Goal: Transaction & Acquisition: Purchase product/service

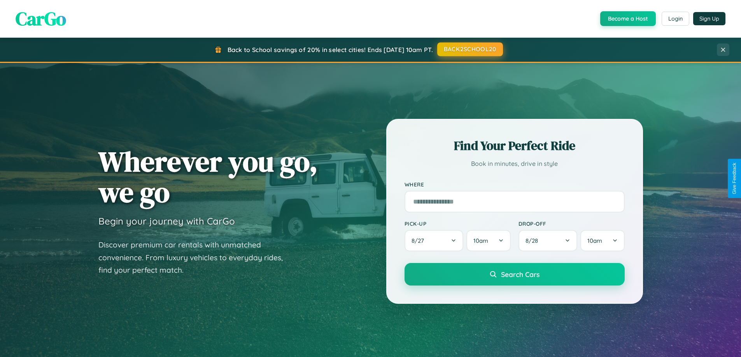
click at [469, 49] on button "BACK2SCHOOL20" at bounding box center [470, 49] width 66 height 14
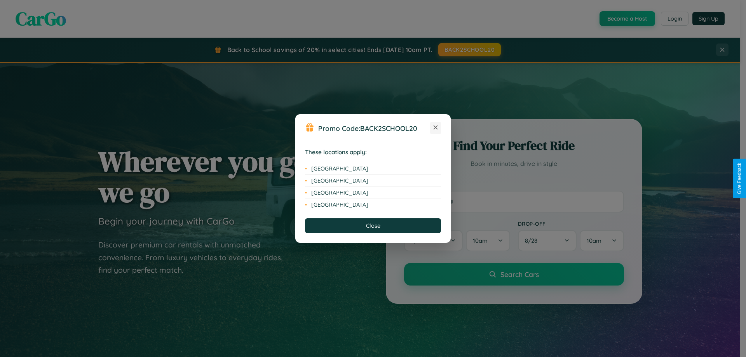
click at [436, 128] on icon at bounding box center [436, 128] width 4 height 4
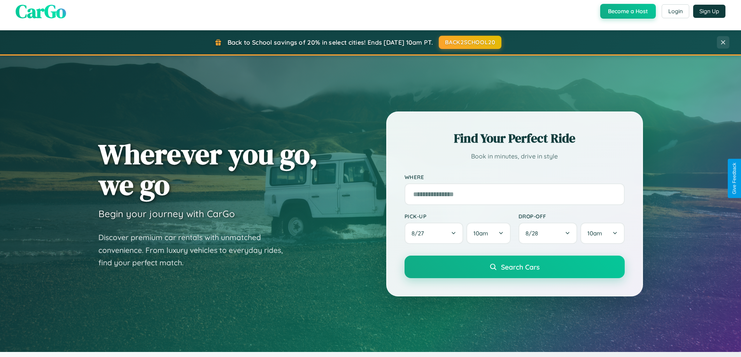
scroll to position [23, 0]
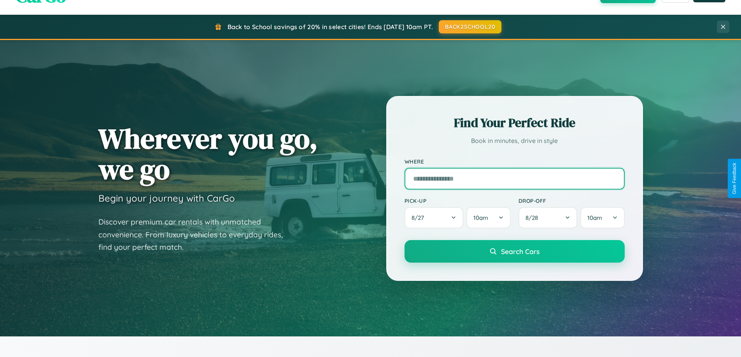
click at [514, 178] on input "text" at bounding box center [514, 179] width 220 height 22
type input "**********"
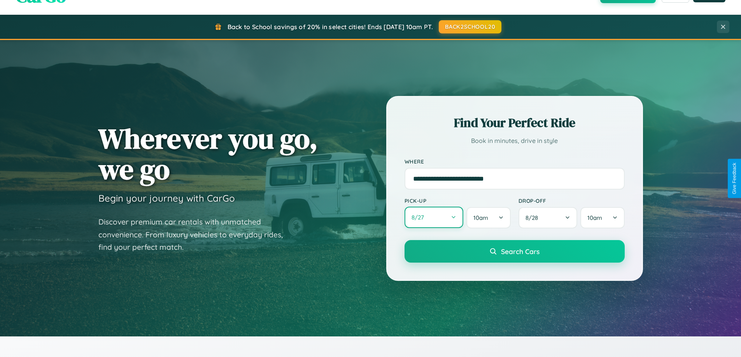
click at [433, 218] on button "8 / 27" at bounding box center [433, 217] width 59 height 21
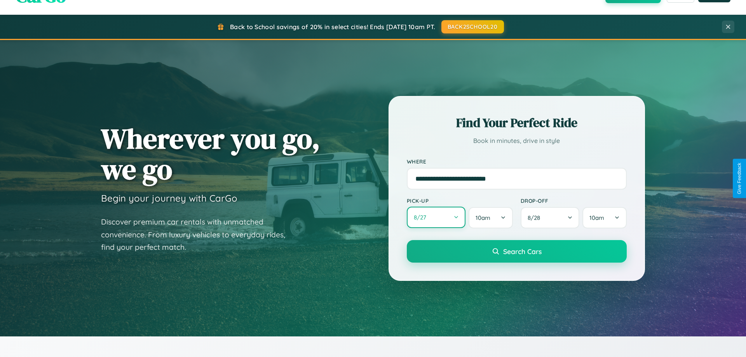
select select "*"
select select "****"
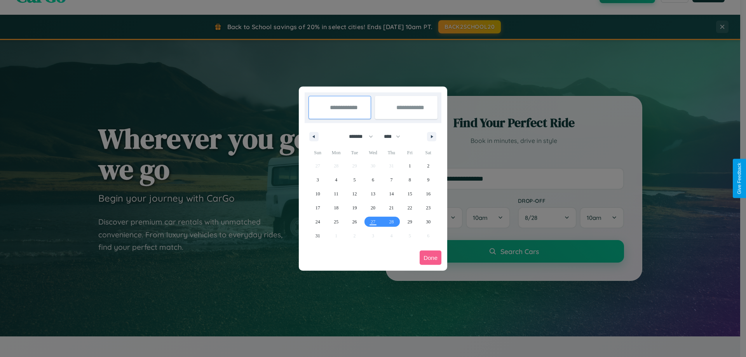
drag, startPoint x: 358, startPoint y: 136, endPoint x: 373, endPoint y: 156, distance: 24.9
click at [358, 136] on select "******* ******** ***** ***** *** **** **** ****** ********* ******* ******** **…" at bounding box center [359, 136] width 33 height 13
click at [391, 222] on span "28" at bounding box center [391, 222] width 5 height 14
type input "**********"
click at [432, 136] on icon "button" at bounding box center [434, 136] width 4 height 3
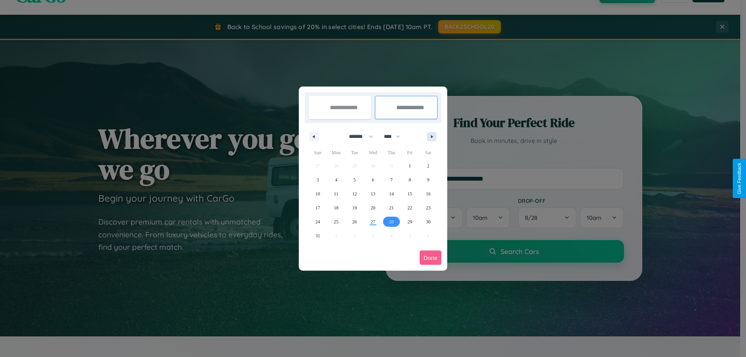
select select "*"
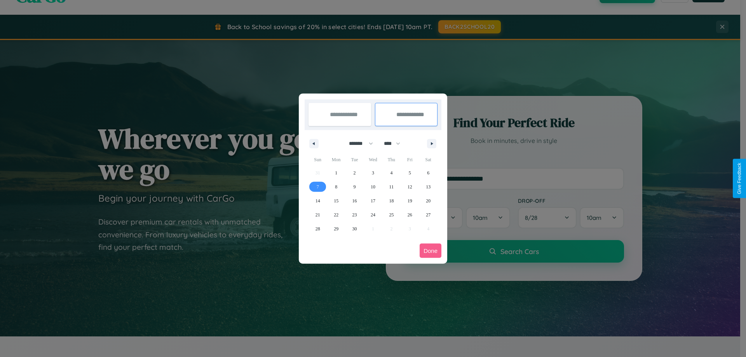
click at [318, 187] on span "7" at bounding box center [318, 187] width 2 height 14
type input "**********"
select select "*"
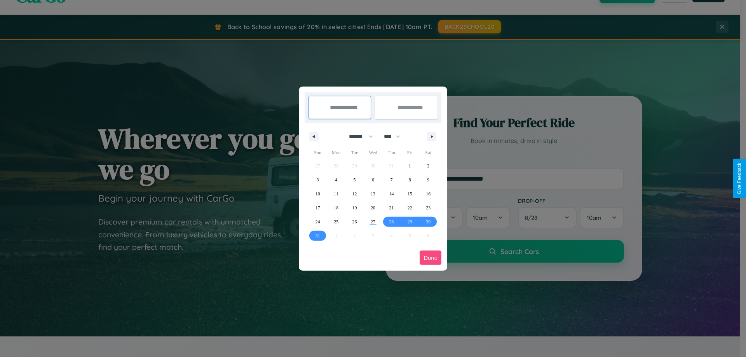
click at [431, 258] on button "Done" at bounding box center [431, 258] width 22 height 14
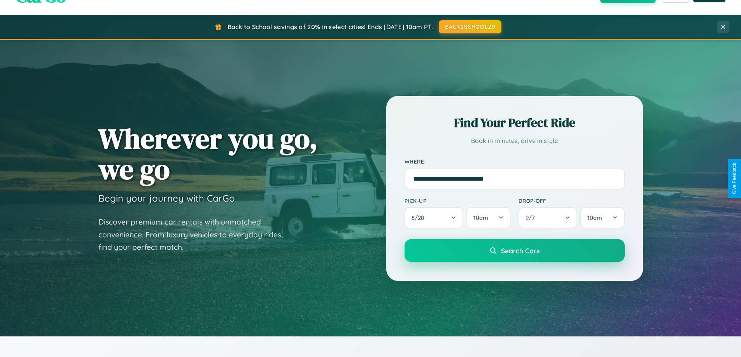
click at [514, 251] on span "Search Cars" at bounding box center [520, 250] width 38 height 9
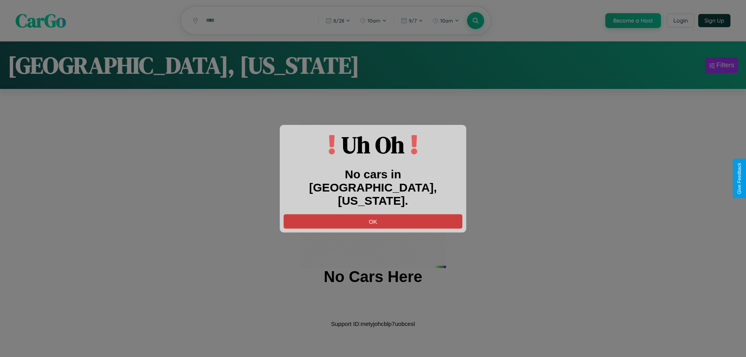
click at [373, 215] on button "OK" at bounding box center [373, 221] width 179 height 14
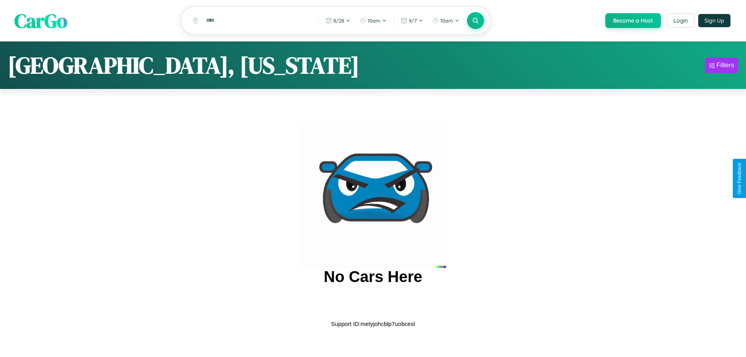
click at [41, 21] on span "CarGo" at bounding box center [40, 20] width 53 height 27
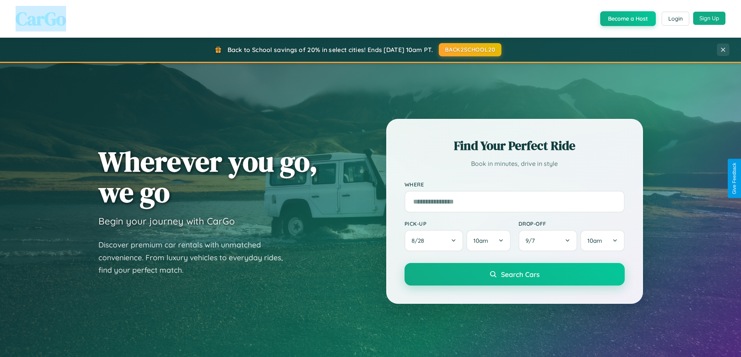
click at [709, 18] on button "Sign Up" at bounding box center [709, 18] width 32 height 13
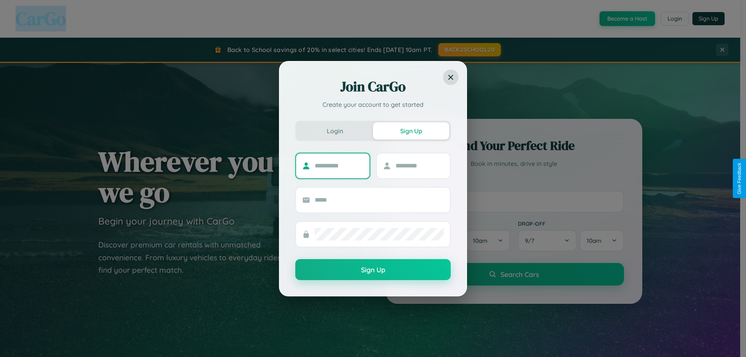
click at [339, 166] on input "text" at bounding box center [339, 166] width 49 height 12
type input "*****"
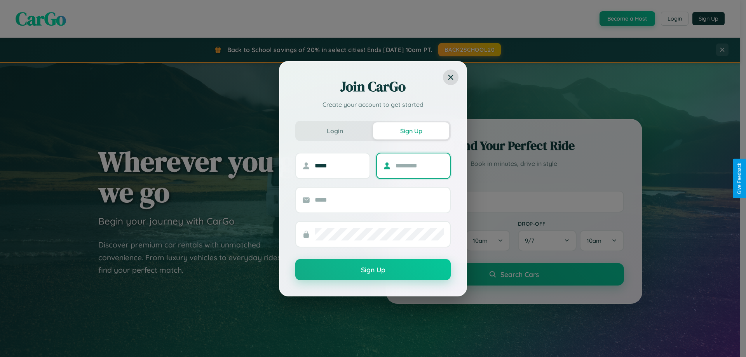
click at [419, 166] on input "text" at bounding box center [420, 166] width 49 height 12
type input "********"
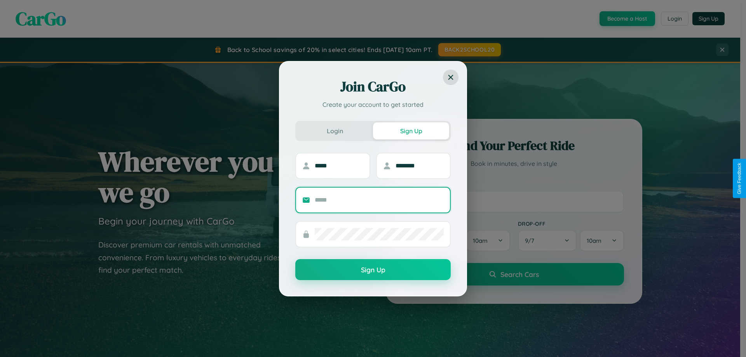
click at [379, 200] on input "text" at bounding box center [379, 200] width 129 height 12
type input "**********"
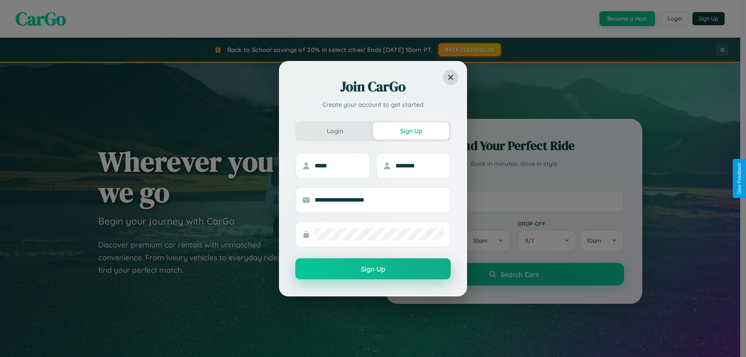
click at [373, 269] on button "Sign Up" at bounding box center [373, 269] width 156 height 21
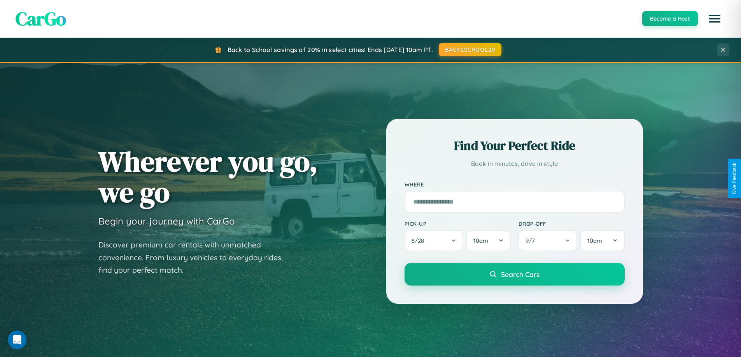
scroll to position [335, 0]
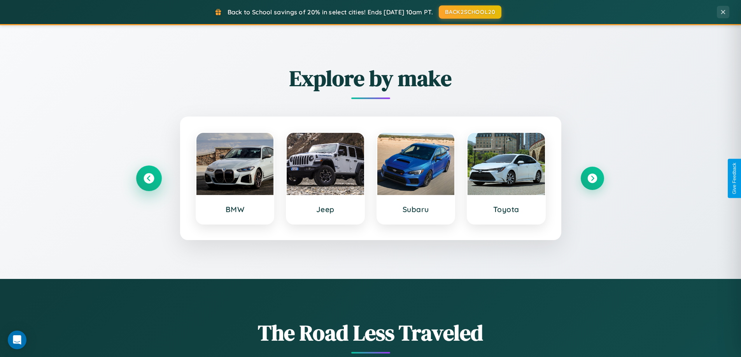
click at [149, 178] on icon at bounding box center [148, 178] width 10 height 10
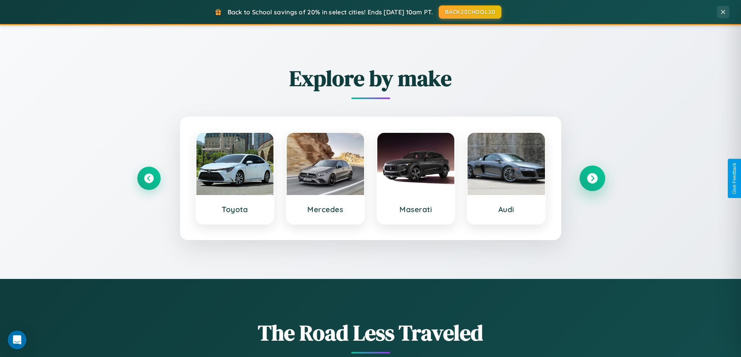
click at [592, 178] on icon at bounding box center [592, 178] width 10 height 10
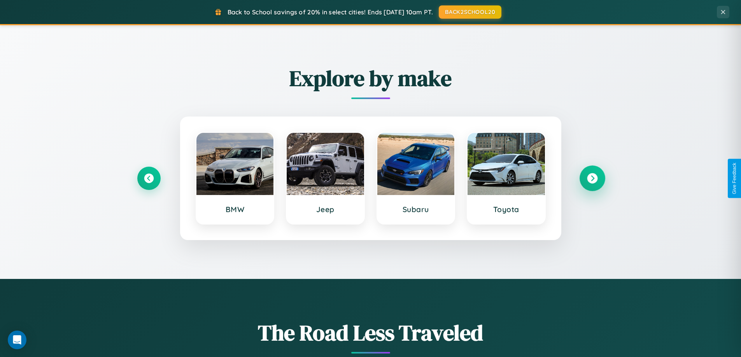
click at [592, 178] on icon at bounding box center [592, 178] width 10 height 10
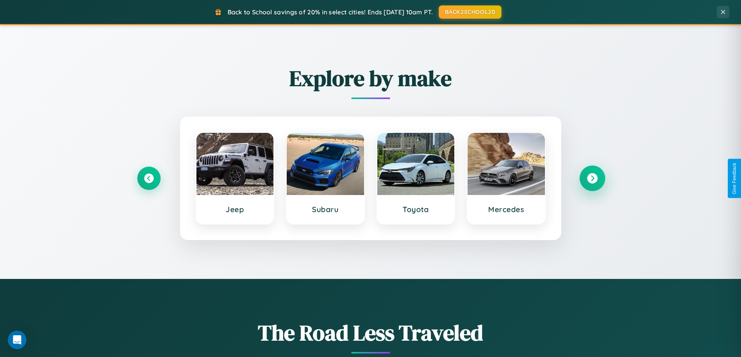
click at [592, 178] on icon at bounding box center [592, 178] width 10 height 10
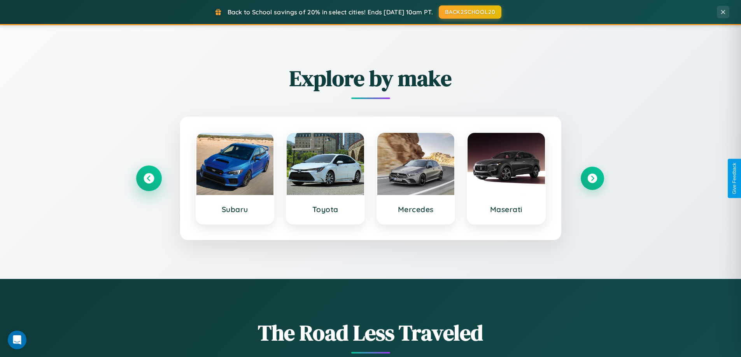
click at [149, 178] on icon at bounding box center [148, 178] width 10 height 10
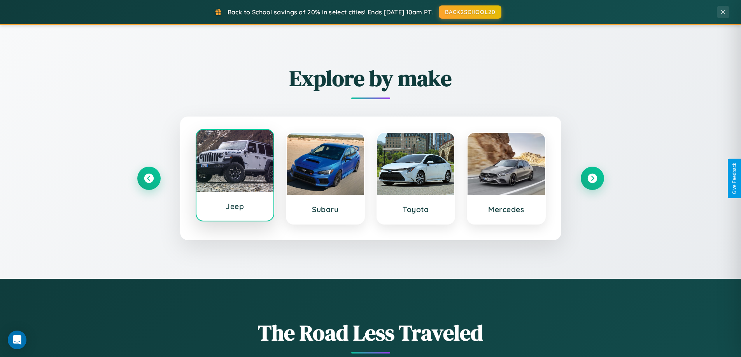
click at [234, 177] on div at bounding box center [234, 161] width 77 height 62
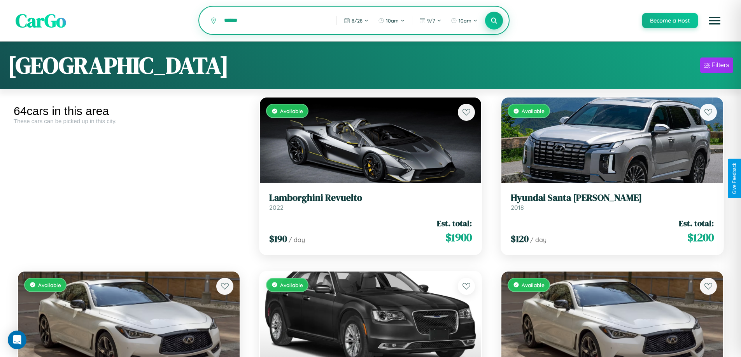
type input "******"
click at [493, 21] on icon at bounding box center [493, 20] width 7 height 7
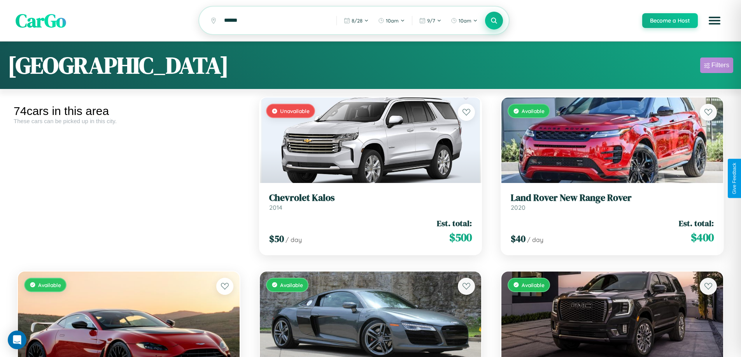
click at [716, 66] on div "Filters" at bounding box center [720, 65] width 18 height 8
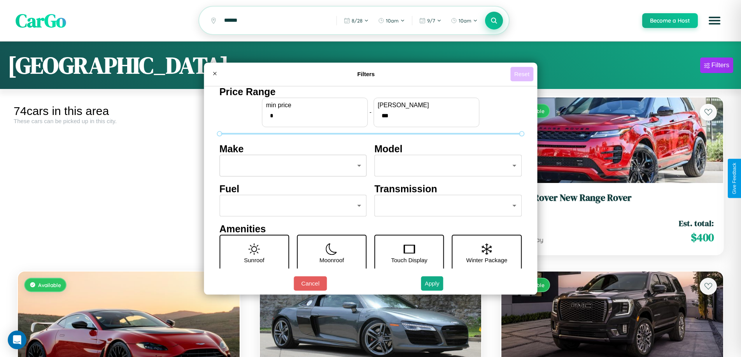
click at [522, 74] on button "Reset" at bounding box center [521, 74] width 23 height 14
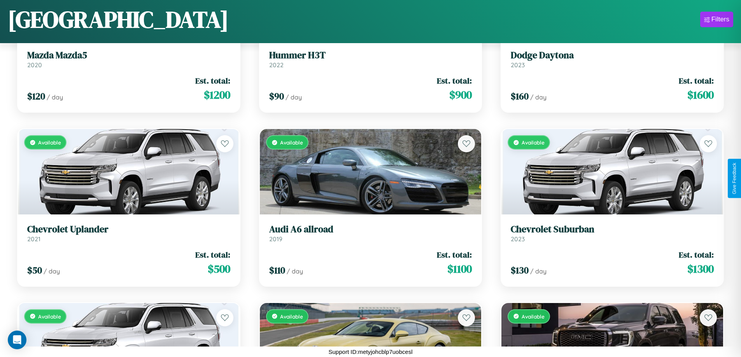
scroll to position [3765, 0]
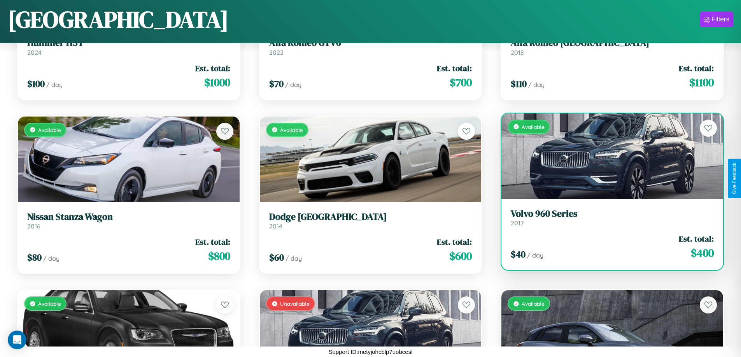
click at [607, 218] on h3 "Volvo 960 Series" at bounding box center [611, 213] width 203 height 11
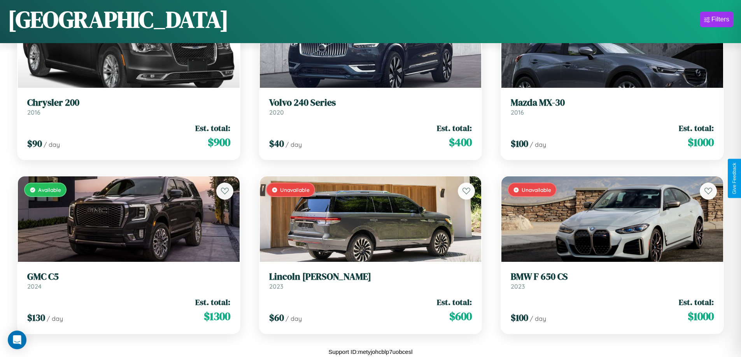
scroll to position [4064, 0]
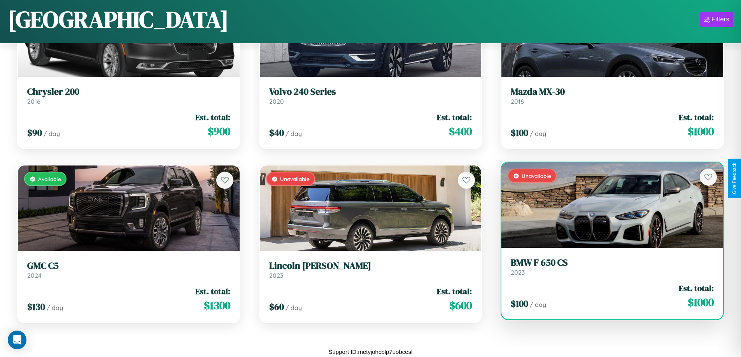
click at [607, 270] on link "BMW F 650 CS 2023" at bounding box center [611, 266] width 203 height 19
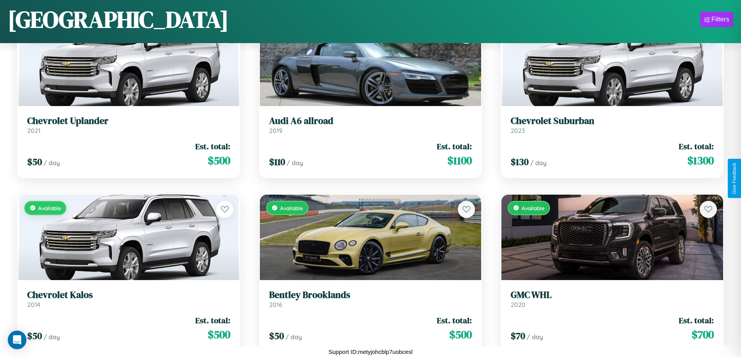
scroll to position [3243, 0]
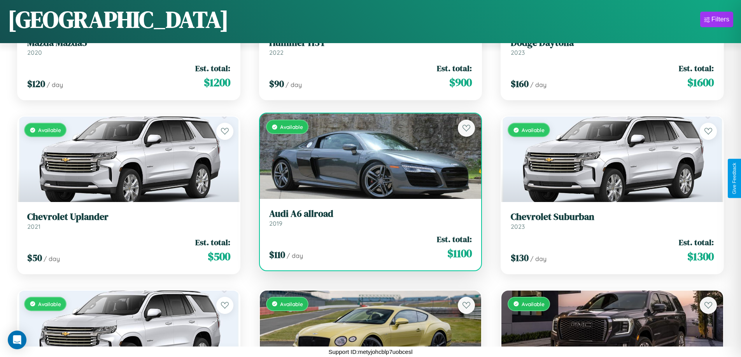
click at [367, 156] on div "Available" at bounding box center [371, 157] width 222 height 86
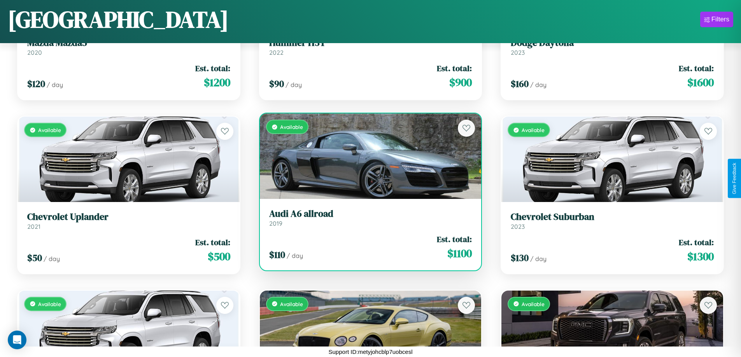
click at [367, 156] on div "Available" at bounding box center [371, 157] width 222 height 86
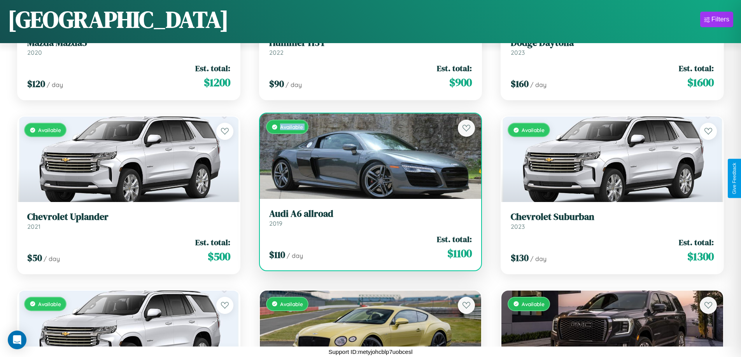
click at [367, 156] on div "Available" at bounding box center [371, 157] width 222 height 86
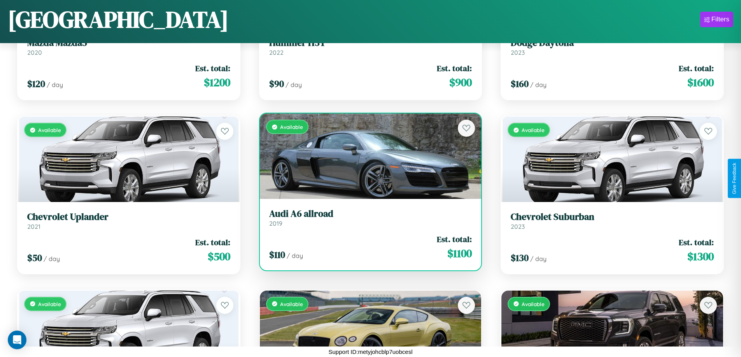
click at [367, 156] on div "Available" at bounding box center [371, 157] width 222 height 86
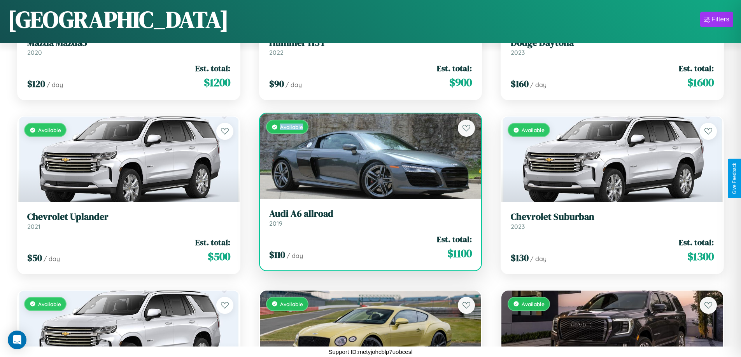
click at [367, 156] on div "Available" at bounding box center [371, 157] width 222 height 86
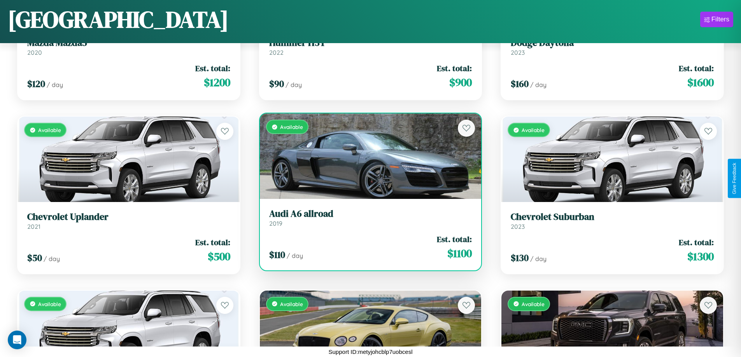
click at [367, 218] on h3 "Audi A6 allroad" at bounding box center [370, 213] width 203 height 11
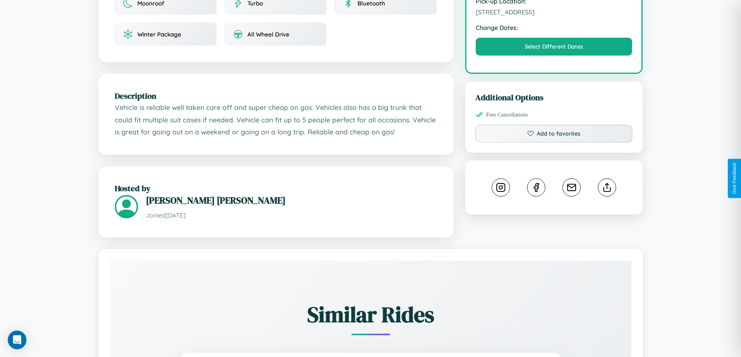
scroll to position [255, 0]
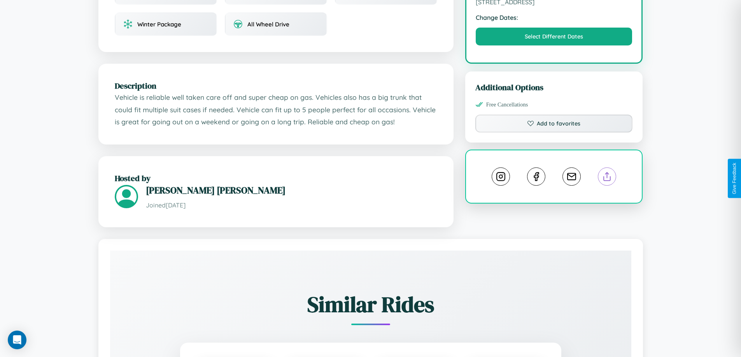
click at [607, 178] on line at bounding box center [607, 175] width 0 height 5
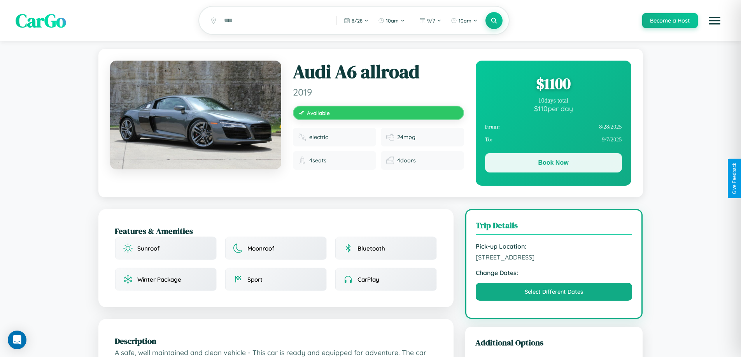
click at [553, 164] on button "Book Now" at bounding box center [553, 162] width 137 height 19
